Goal: Register for event/course

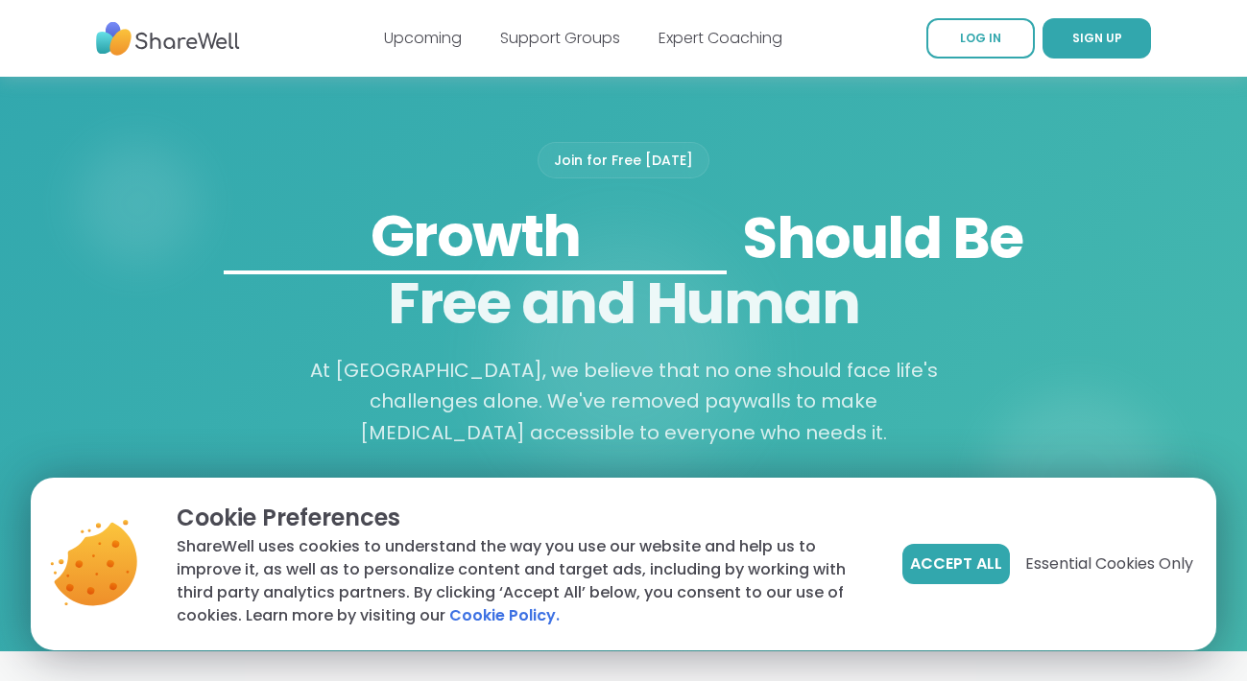
scroll to position [1762, 0]
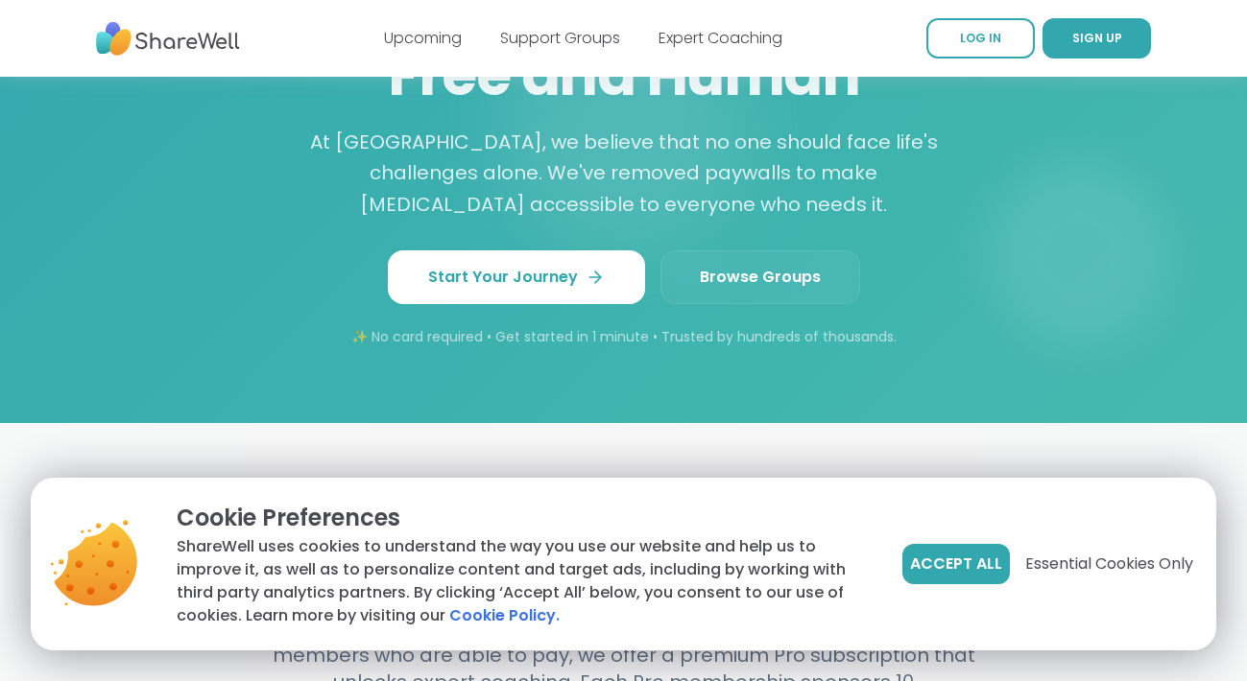
click at [786, 275] on link "Browse Groups" at bounding box center [760, 277] width 200 height 54
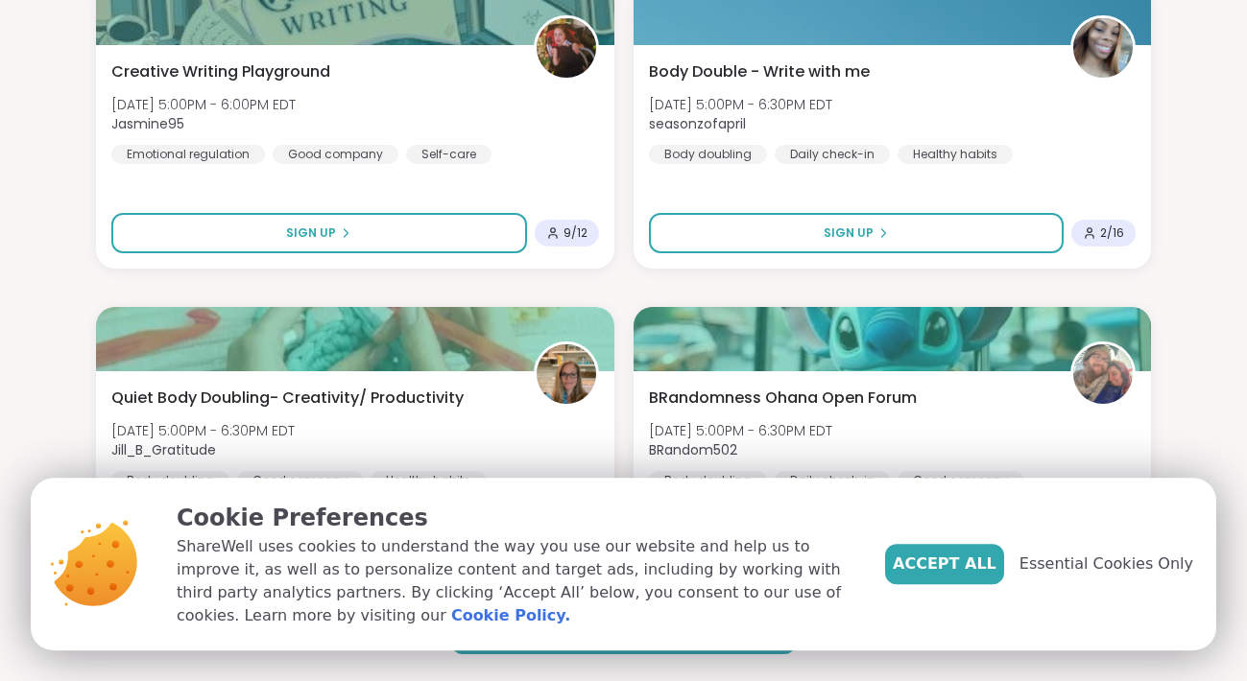
scroll to position [5500, 0]
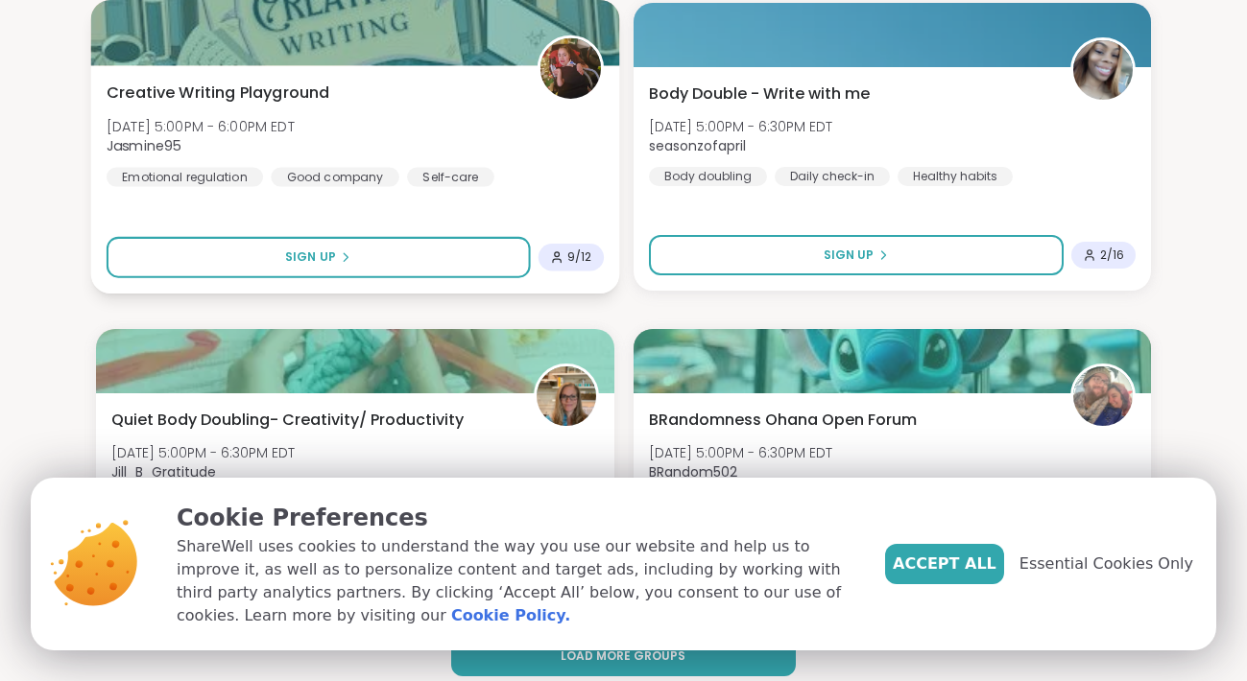
click at [303, 191] on div "Creative Writing Playground [DATE] 5:00PM - 6:00PM EDT Jasmine95 Emotional regu…" at bounding box center [355, 179] width 528 height 228
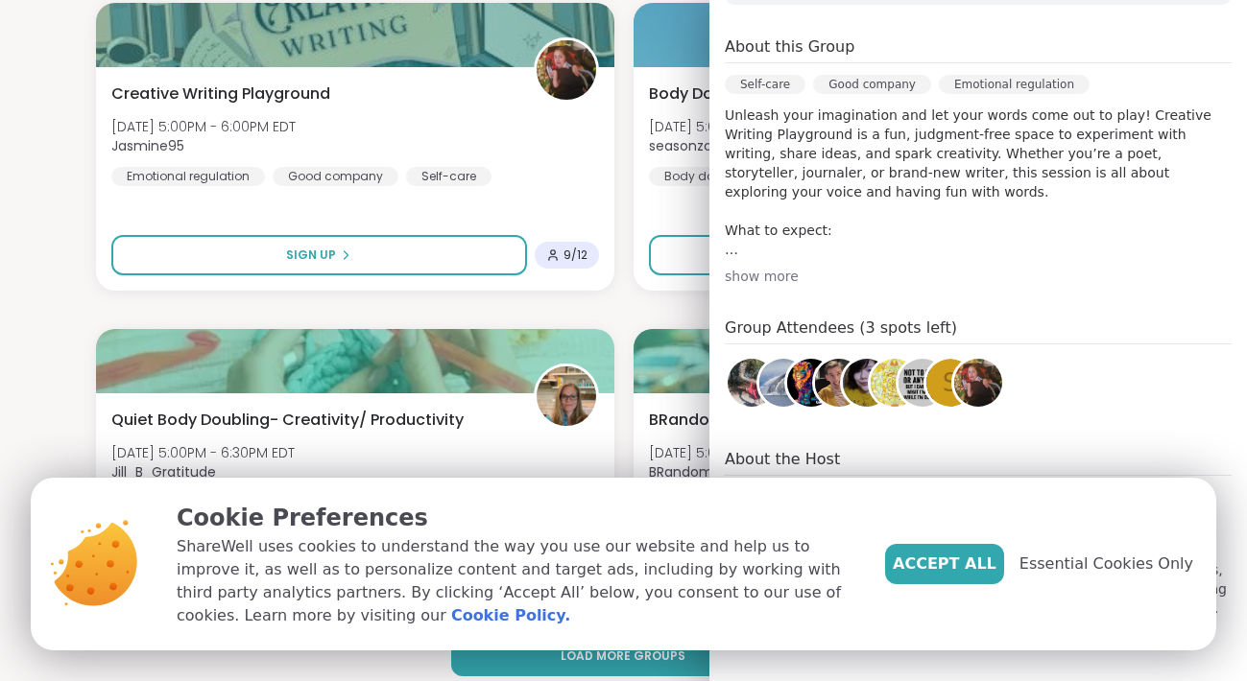
scroll to position [371, 0]
click at [1094, 584] on div "Accept All Essential Cookies Only" at bounding box center [1039, 564] width 308 height 40
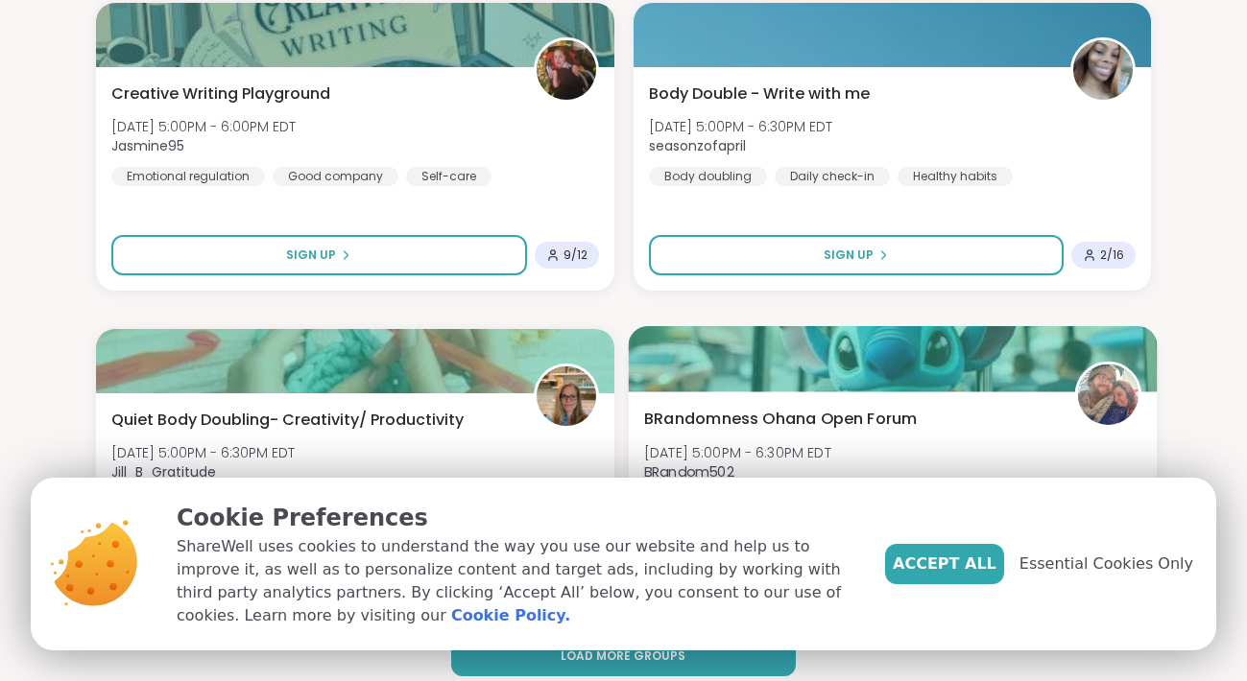
click at [1084, 576] on span "Essential Cookies Only" at bounding box center [1106, 564] width 174 height 23
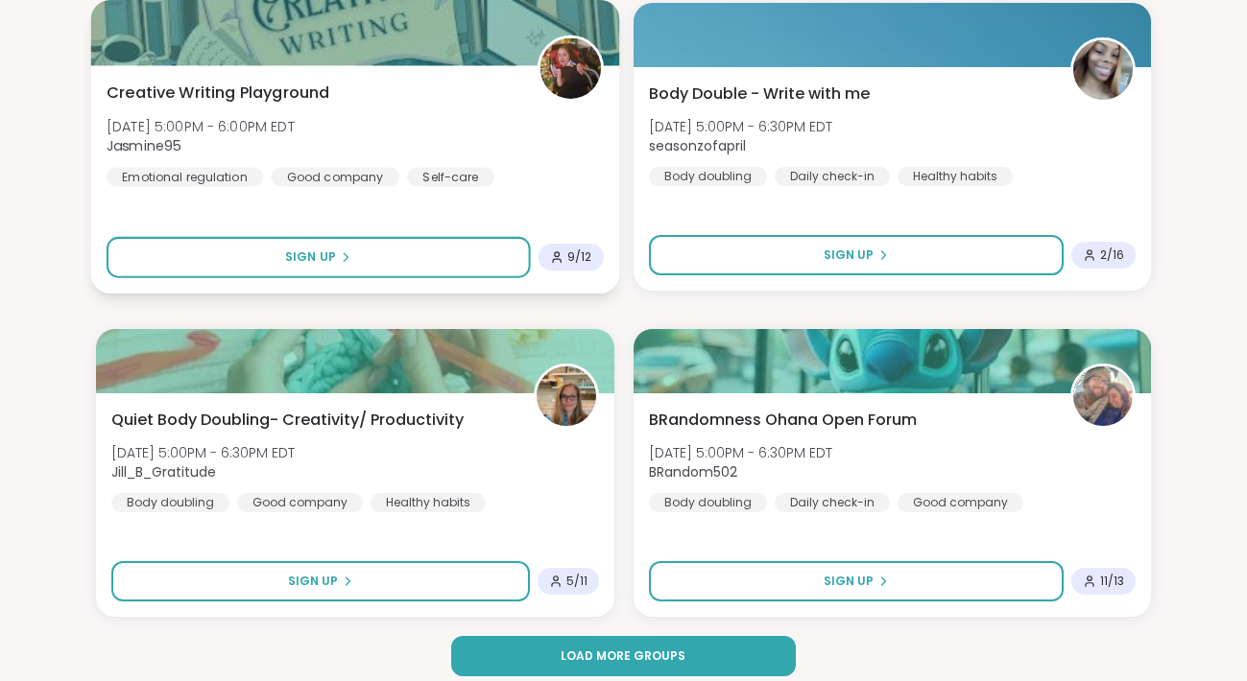
click at [407, 173] on div "Self-care" at bounding box center [450, 176] width 87 height 19
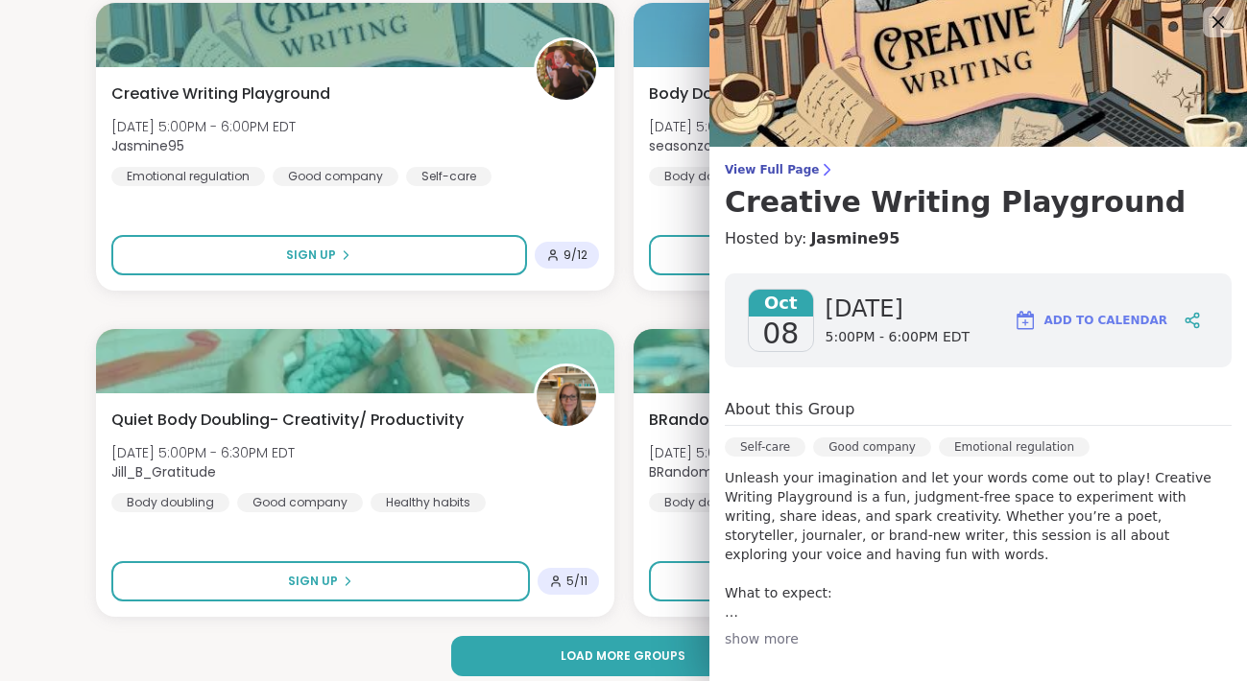
scroll to position [0, 0]
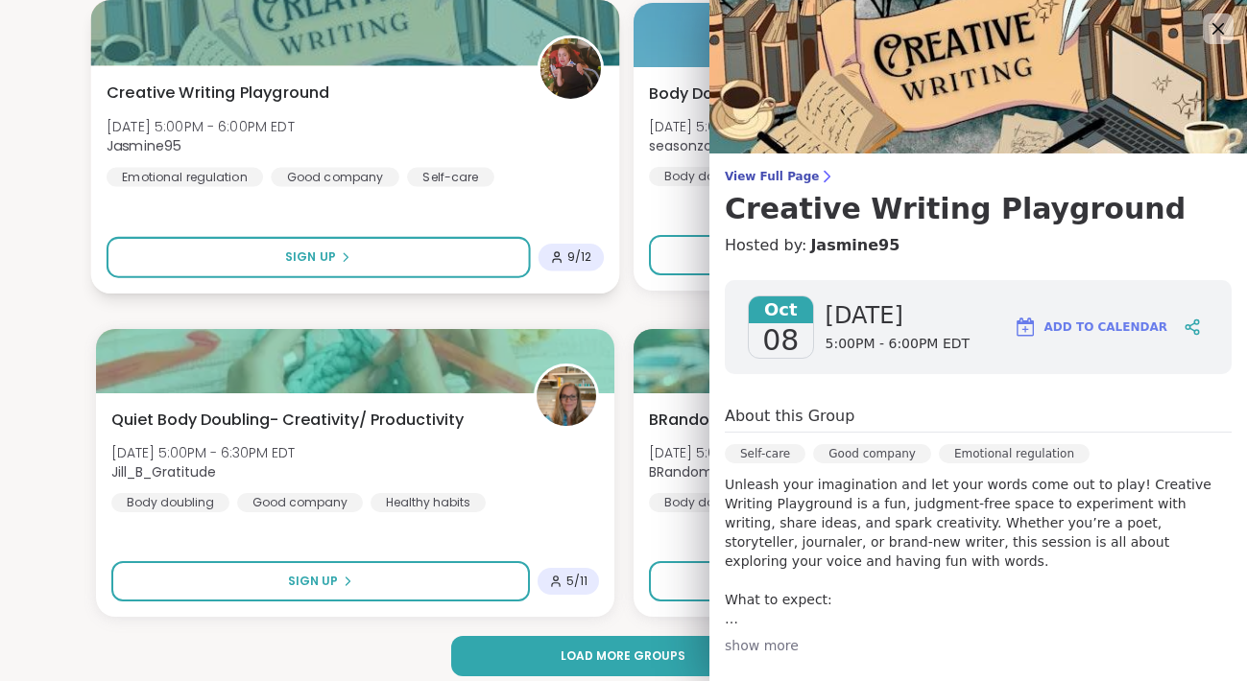
click at [543, 172] on div "Creative Writing Playground [DATE] 5:00PM - 6:00PM EDT Jasmine95 Emotional regu…" at bounding box center [355, 135] width 497 height 106
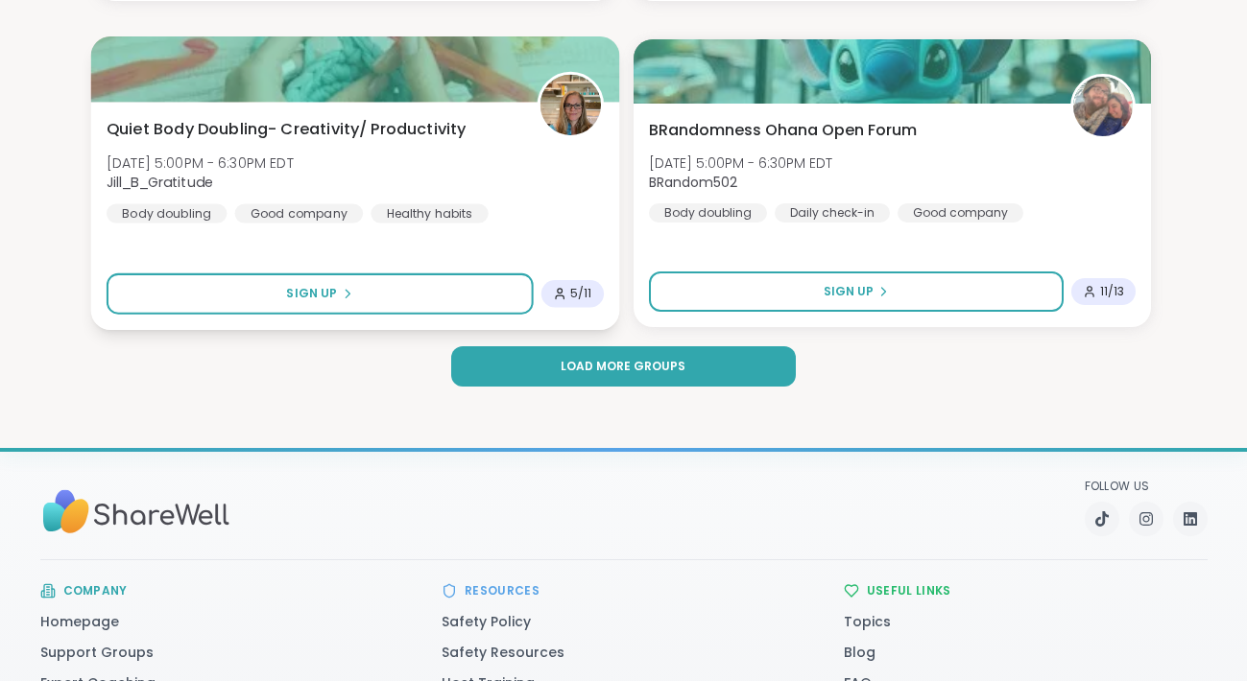
scroll to position [5794, 0]
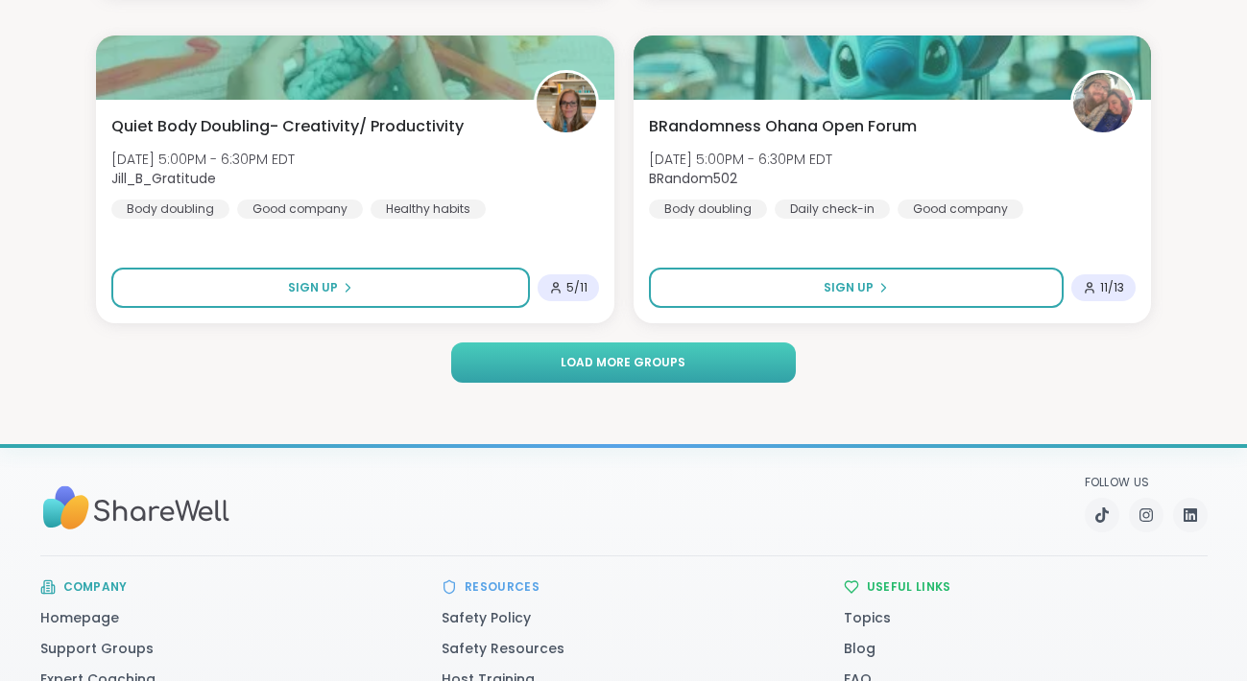
click at [608, 354] on span "Load more groups" at bounding box center [622, 362] width 125 height 17
